Goal: Information Seeking & Learning: Learn about a topic

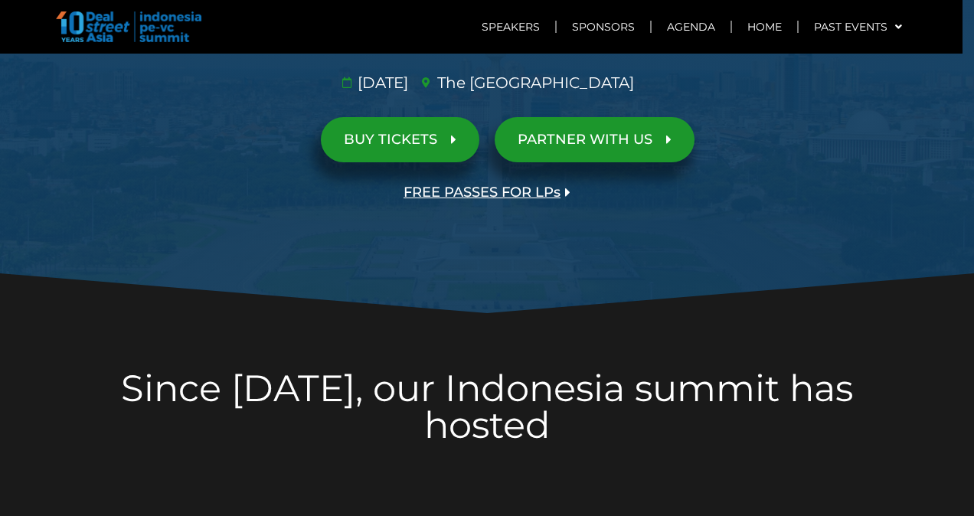
scroll to position [306, 0]
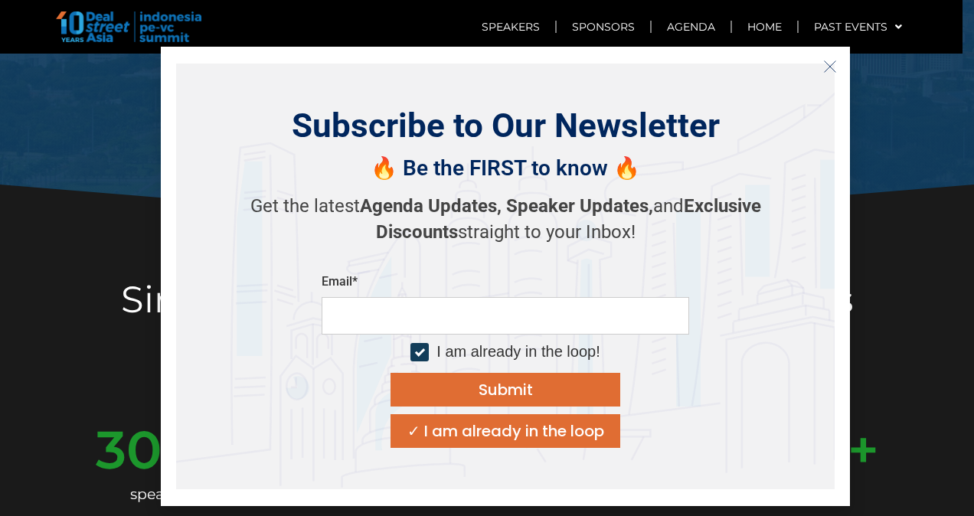
click at [827, 69] on icon "Close" at bounding box center [830, 67] width 14 height 14
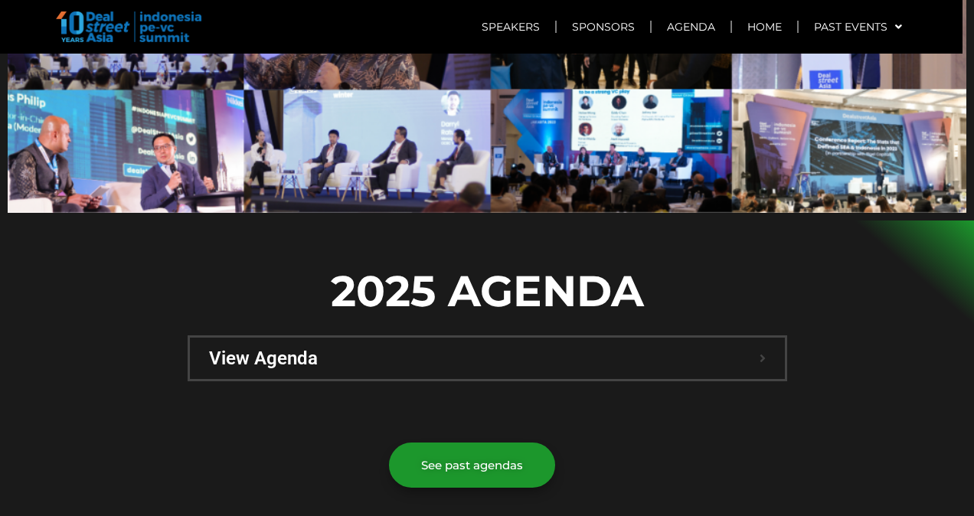
scroll to position [919, 0]
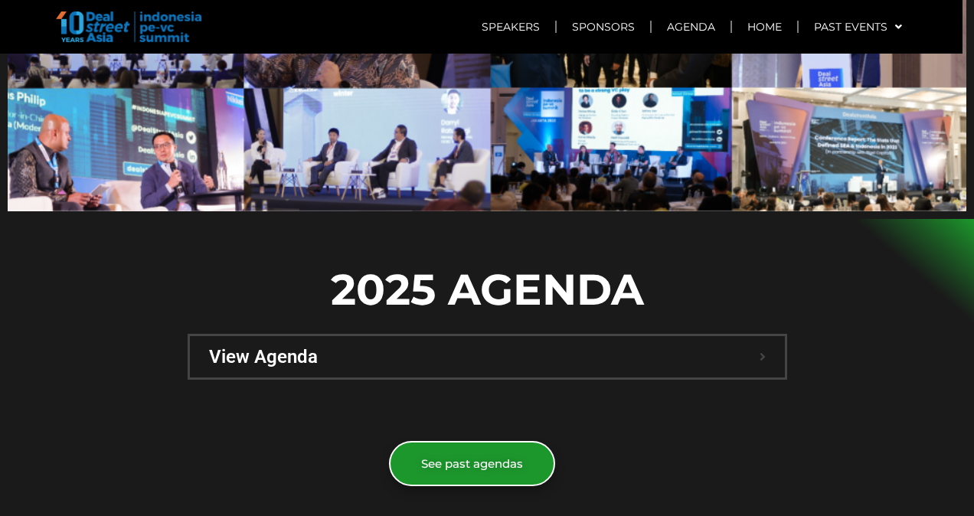
click at [495, 458] on span "See past agendas" at bounding box center [472, 463] width 102 height 11
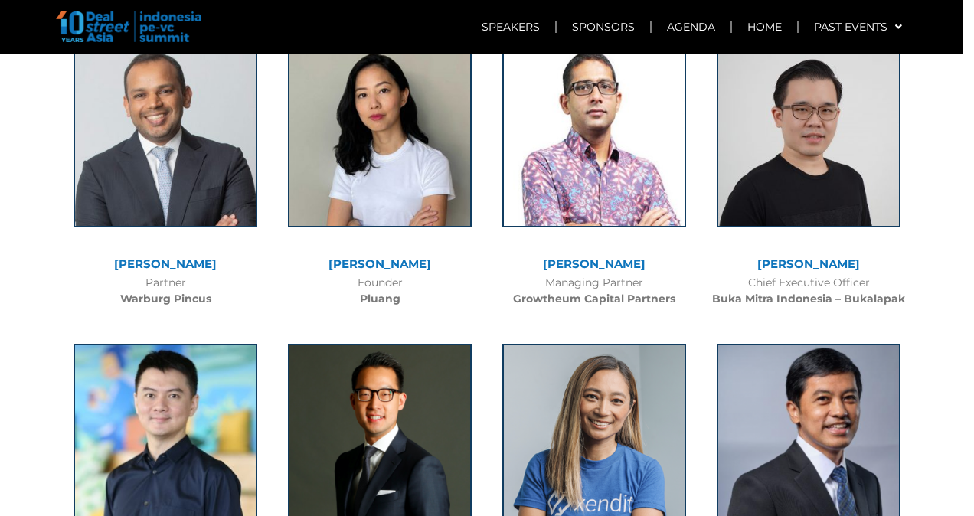
scroll to position [3599, 0]
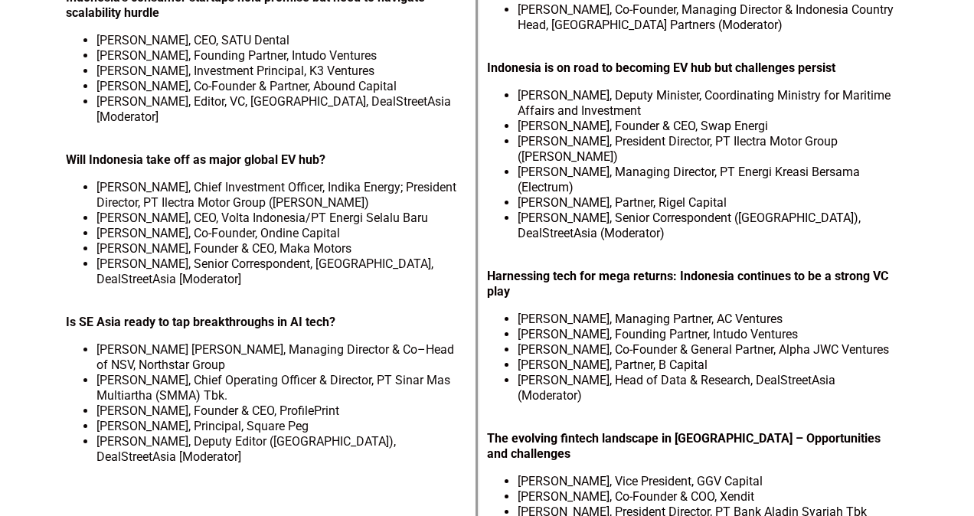
scroll to position [1474, 0]
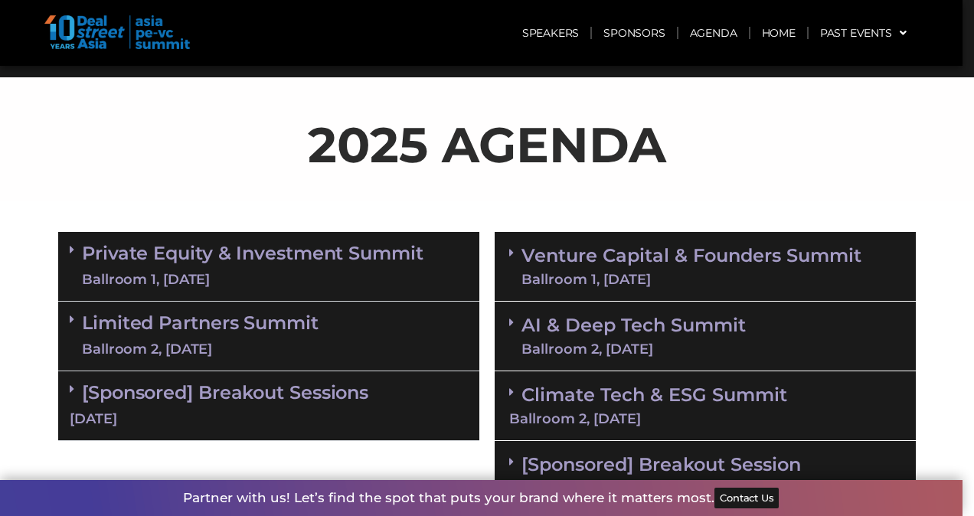
scroll to position [689, 0]
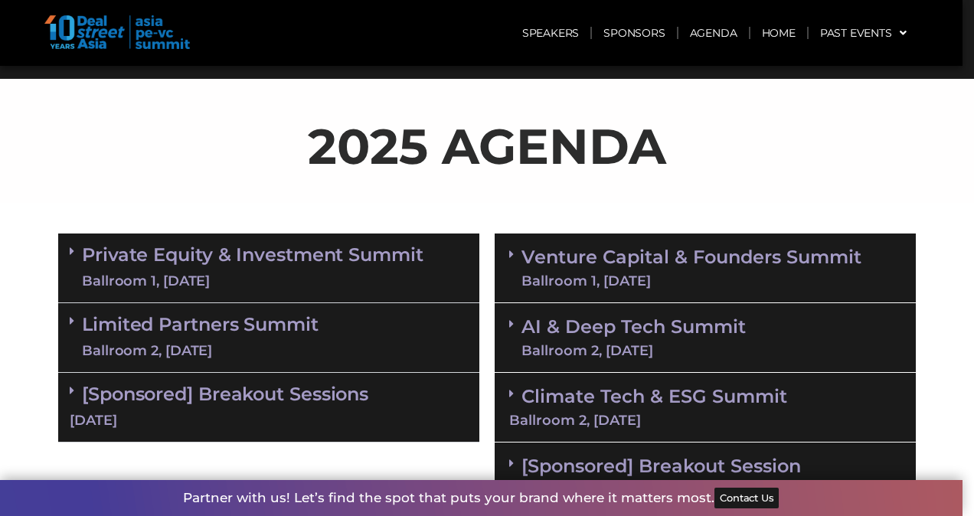
click at [276, 256] on link "Private Equity & Investment Summit Ballroom 1, [DATE]" at bounding box center [252, 268] width 341 height 46
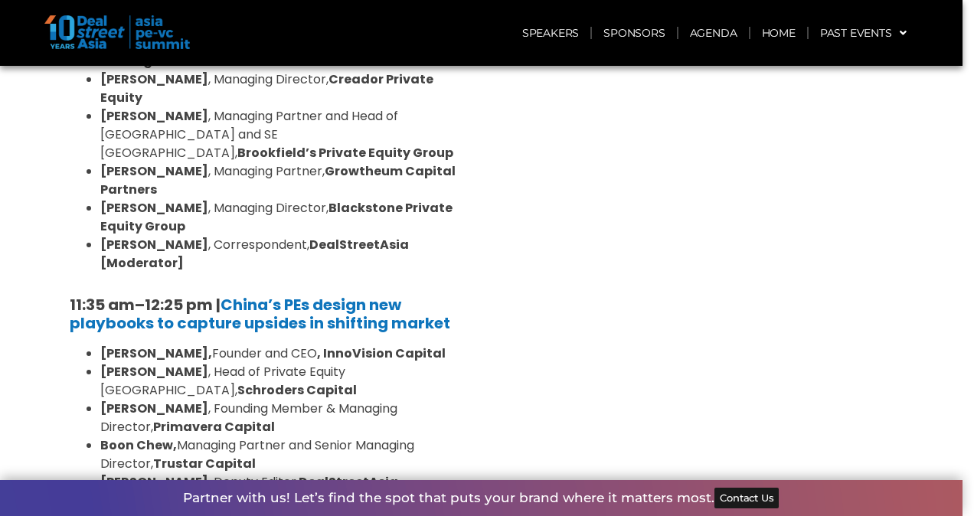
scroll to position [1684, 0]
